Goal: Task Accomplishment & Management: Use online tool/utility

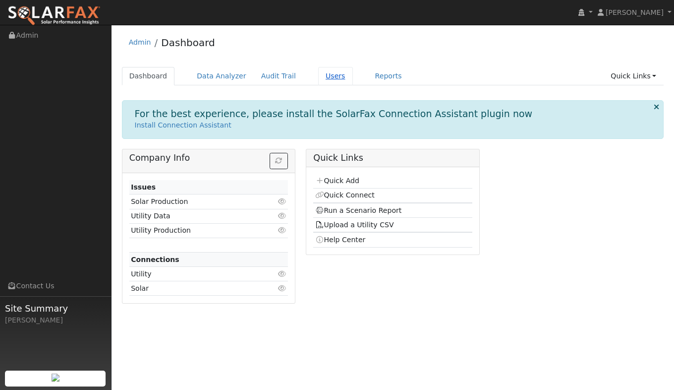
click at [320, 76] on link "Users" at bounding box center [335, 76] width 35 height 18
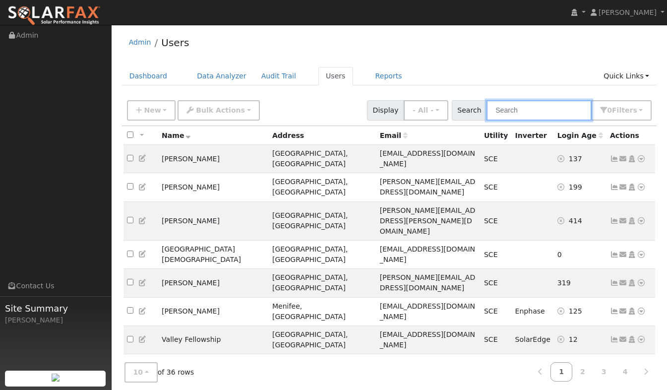
click at [533, 111] on input "text" at bounding box center [538, 110] width 105 height 20
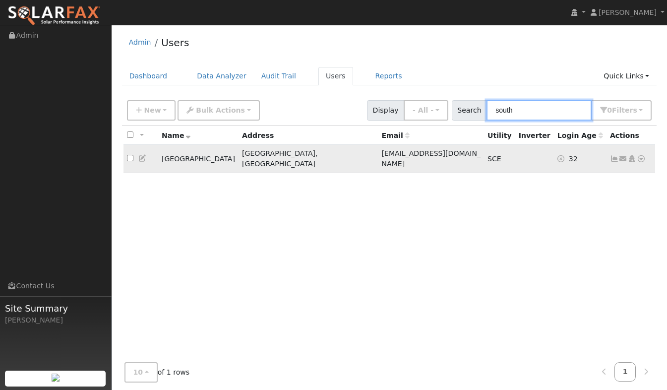
type input "south"
click at [615, 156] on icon at bounding box center [614, 158] width 9 height 7
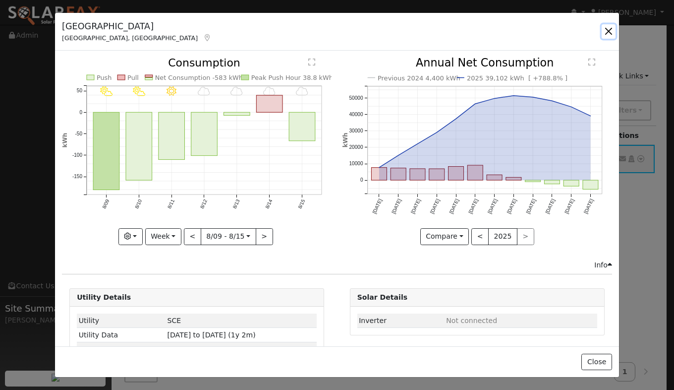
click at [611, 28] on button "button" at bounding box center [609, 31] width 14 height 14
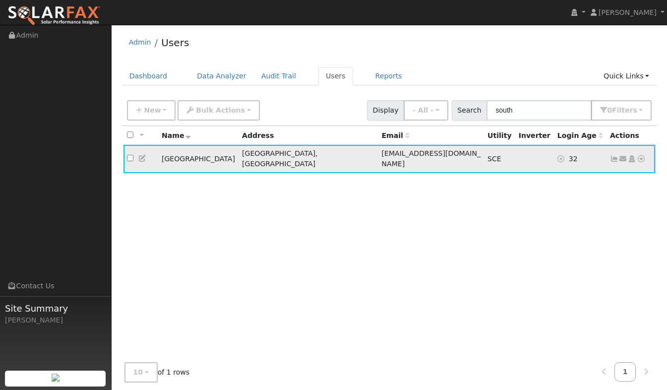
click at [642, 156] on icon at bounding box center [641, 158] width 9 height 7
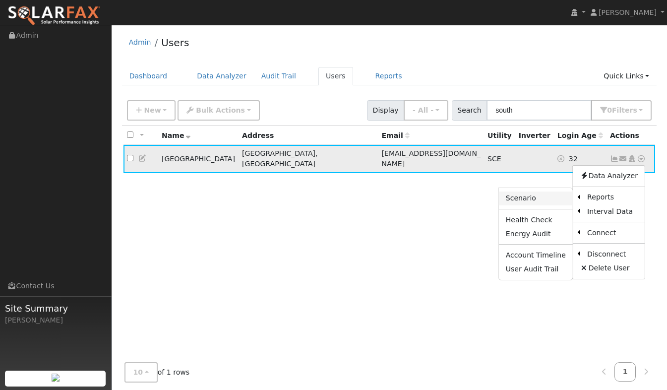
click at [533, 194] on link "Scenario" at bounding box center [536, 198] width 74 height 14
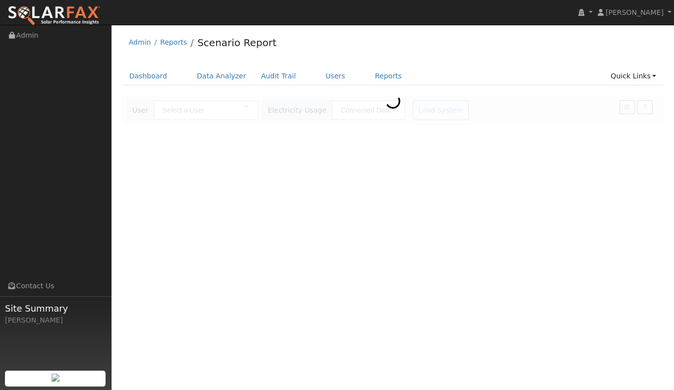
type input "[GEOGRAPHIC_DATA]"
type input "Southern [US_STATE] Edison"
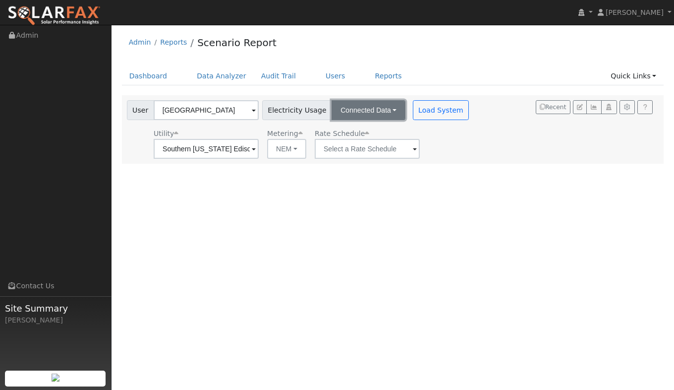
click at [377, 109] on button "Connected Data" at bounding box center [369, 110] width 74 height 20
click at [256, 150] on span at bounding box center [254, 149] width 4 height 11
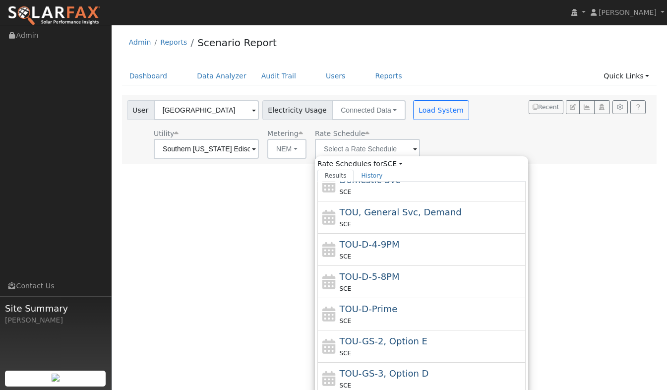
scroll to position [76, 0]
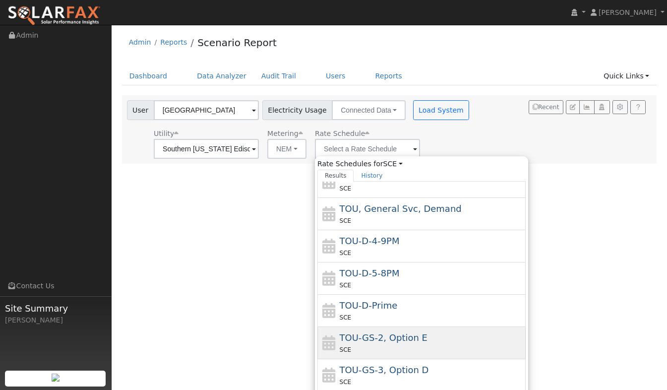
click at [433, 346] on div "SCE" at bounding box center [432, 349] width 184 height 10
type input "TOU-GS-2, Option E"
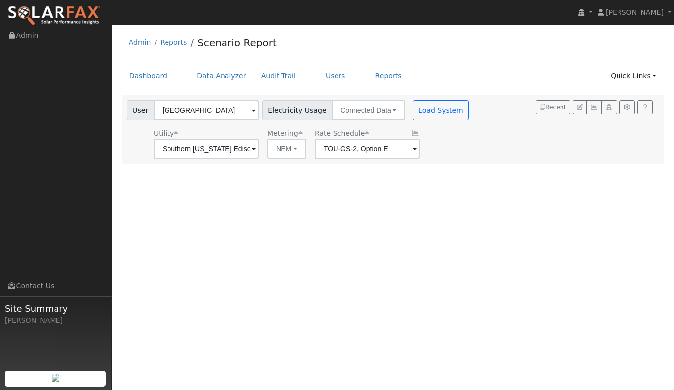
click at [430, 255] on div "User Profile First name Last name Email Email Notifications No Emails No Emails…" at bounding box center [393, 207] width 563 height 365
click at [418, 111] on button "Load System" at bounding box center [441, 110] width 57 height 20
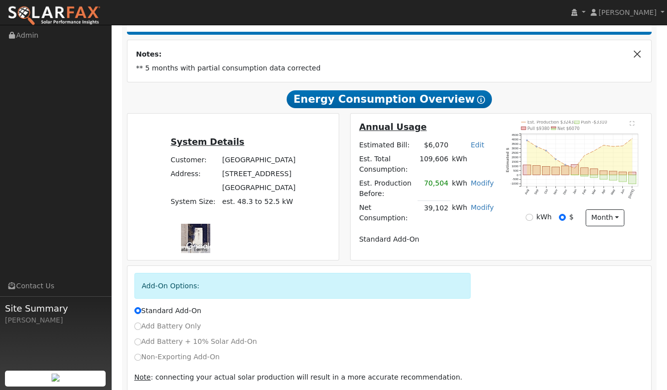
scroll to position [197, 0]
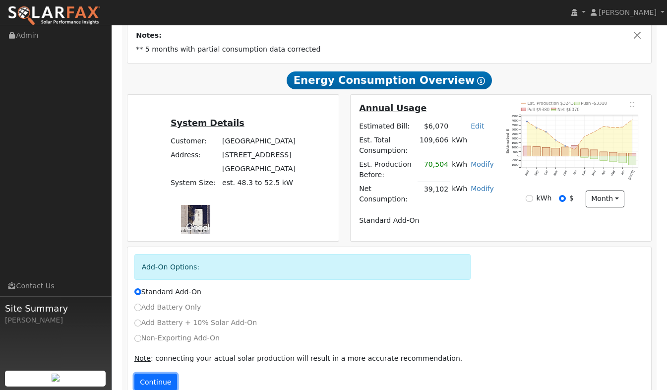
click at [155, 373] on button "Continue" at bounding box center [155, 381] width 43 height 17
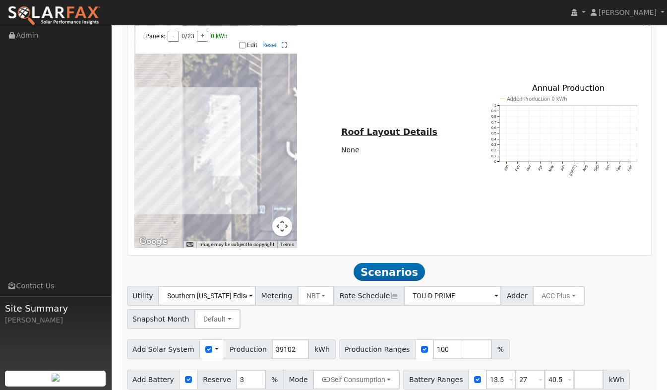
scroll to position [752, 0]
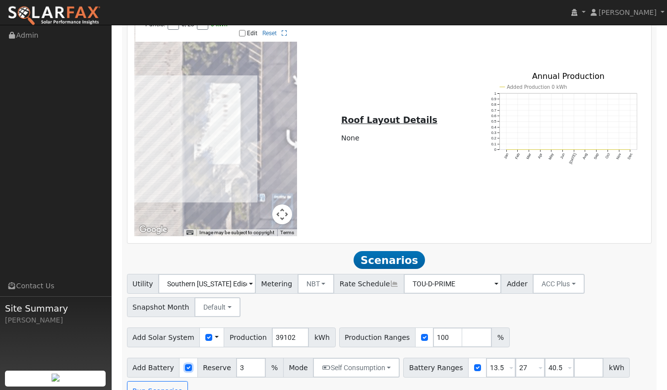
click at [185, 364] on input "checkbox" at bounding box center [188, 367] width 7 height 7
checkbox input "false"
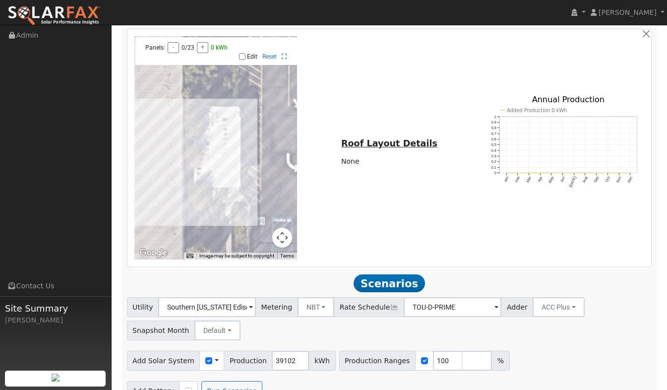
click at [394, 274] on span "Scenarios" at bounding box center [388, 283] width 71 height 18
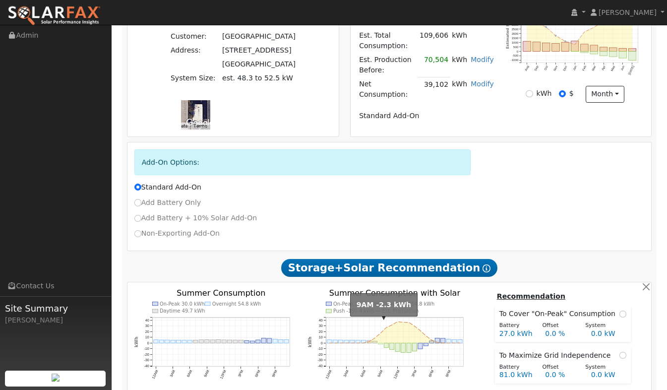
scroll to position [283, 0]
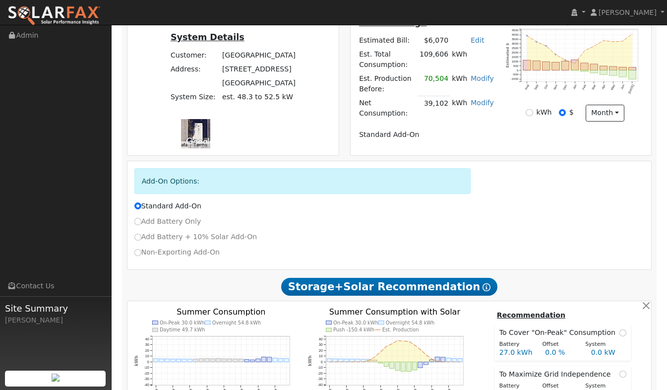
click at [482, 283] on icon at bounding box center [486, 287] width 8 height 8
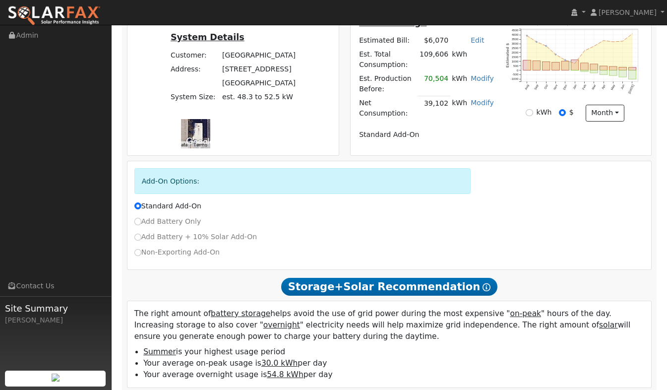
click at [482, 283] on icon at bounding box center [486, 287] width 8 height 8
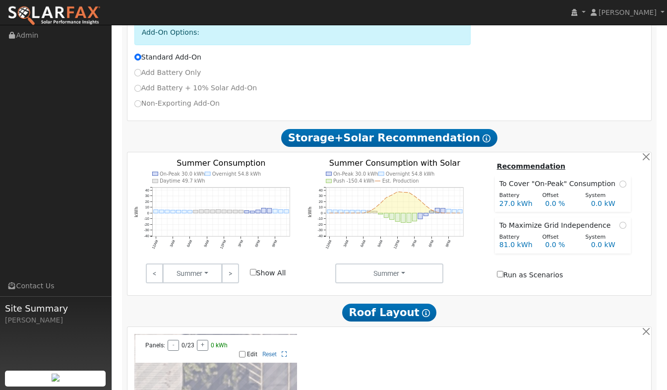
scroll to position [481, 0]
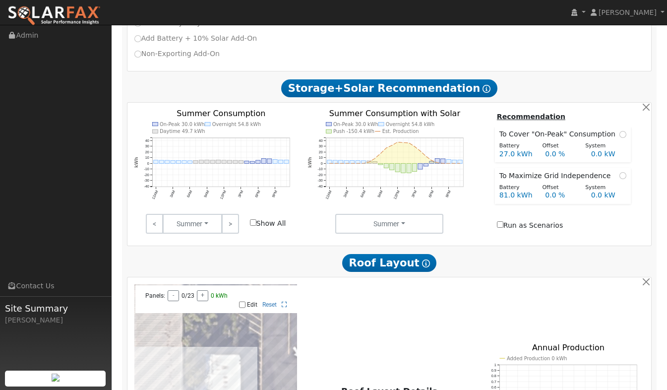
click at [422, 259] on icon at bounding box center [426, 263] width 8 height 8
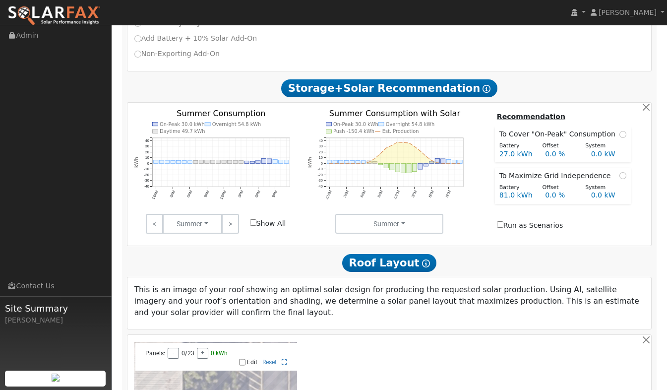
click at [422, 259] on icon at bounding box center [426, 263] width 8 height 8
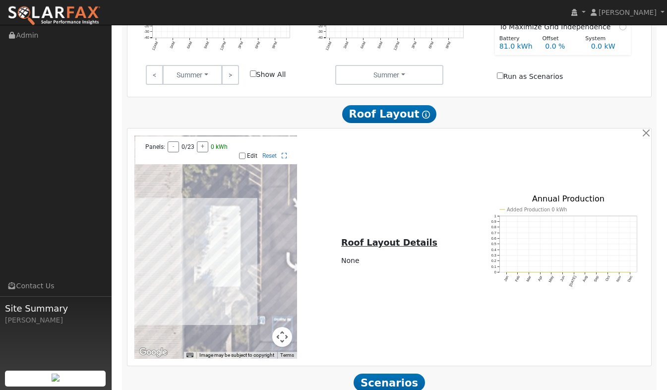
scroll to position [729, 0]
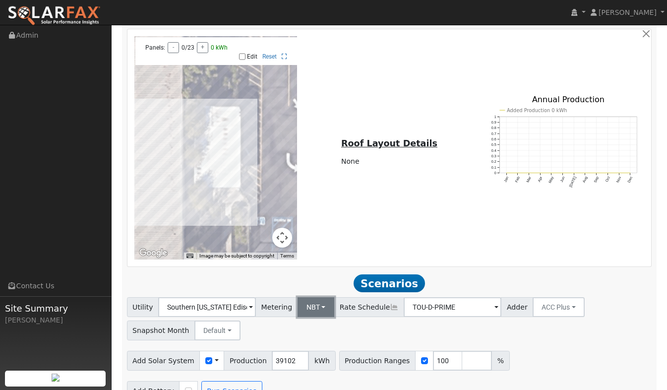
click at [318, 297] on button "NBT" at bounding box center [315, 307] width 37 height 20
click at [318, 322] on link "NEM" at bounding box center [323, 329] width 69 height 14
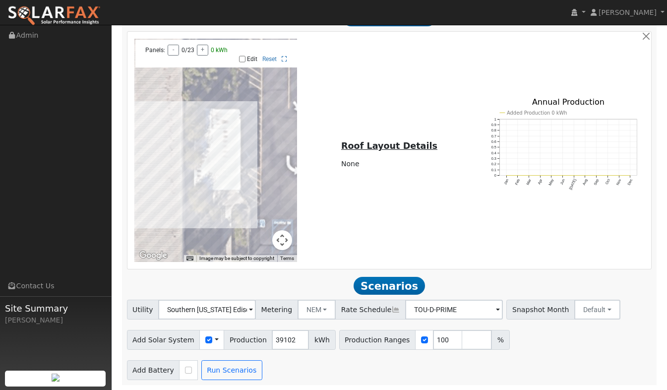
scroll to position [705, 0]
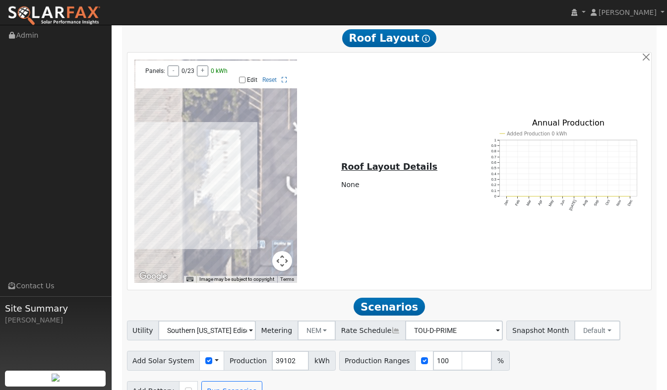
click at [253, 325] on span at bounding box center [251, 330] width 4 height 11
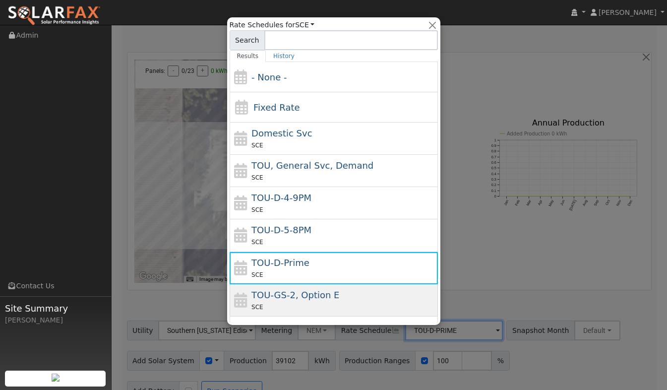
click at [367, 306] on div "SCE" at bounding box center [343, 306] width 184 height 10
type input "TOU-GS-2, Option E"
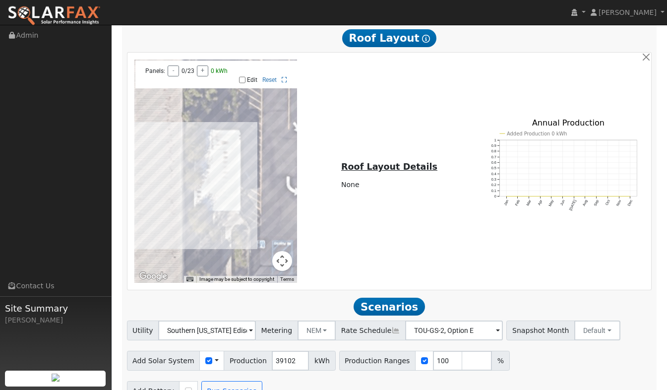
click at [253, 325] on span at bounding box center [251, 330] width 4 height 11
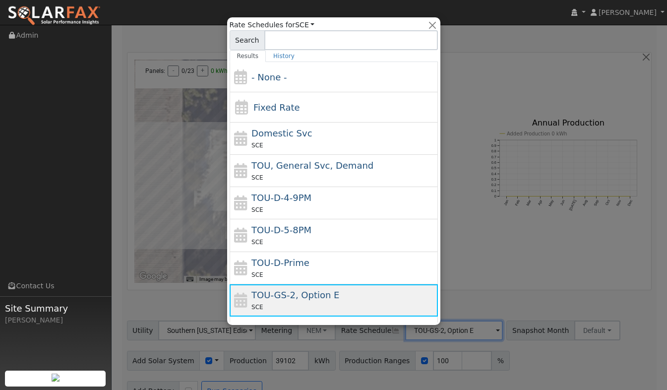
click at [289, 299] on span "TOU-GS-2, Option E" at bounding box center [295, 295] width 88 height 10
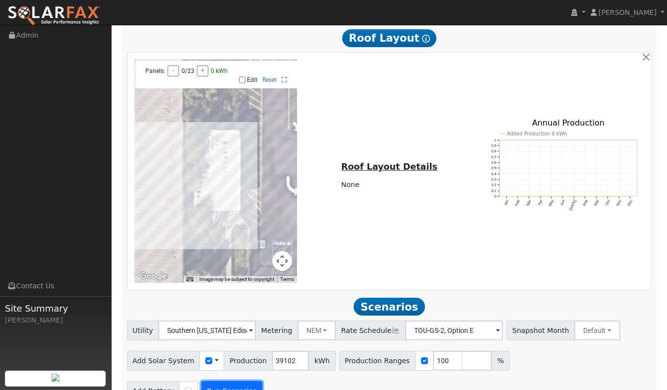
click at [226, 381] on button "Run Scenarios" at bounding box center [231, 391] width 61 height 20
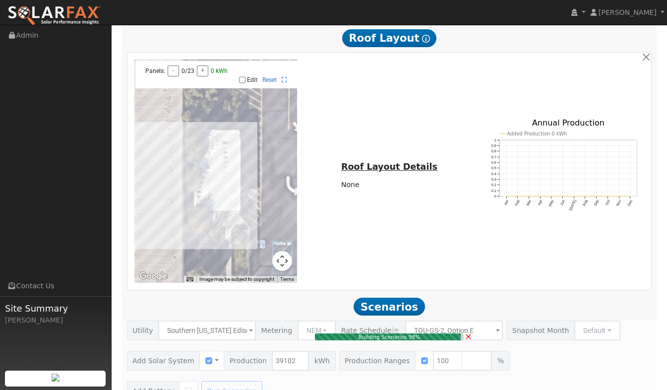
type input "26.1"
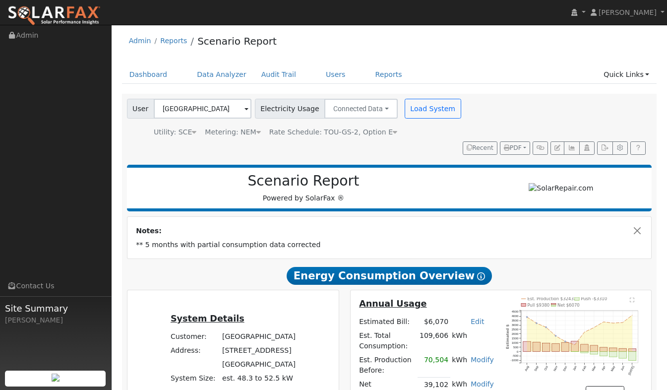
scroll to position [0, 0]
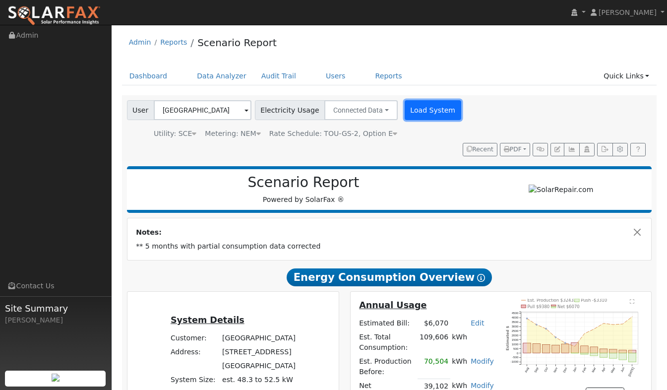
click at [415, 109] on button "Load System" at bounding box center [433, 110] width 57 height 20
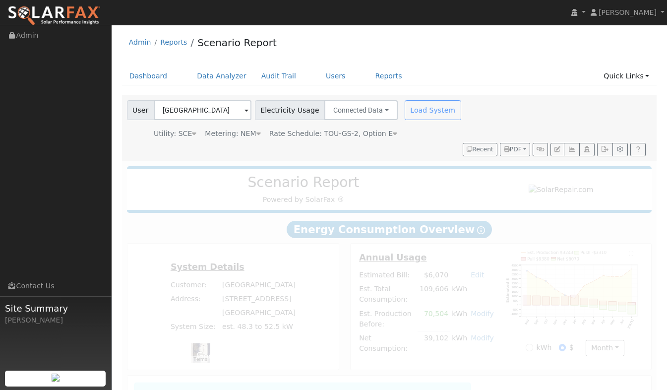
radio input "true"
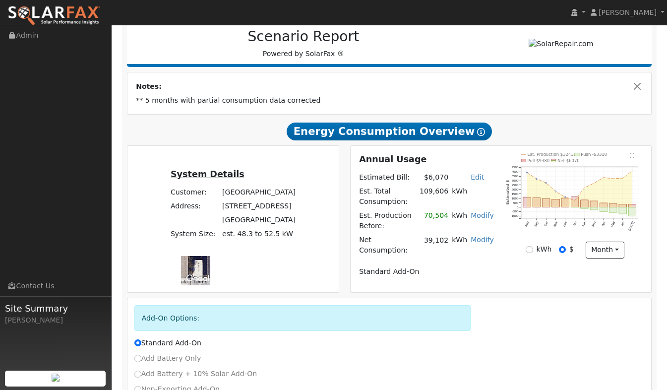
scroll to position [197, 0]
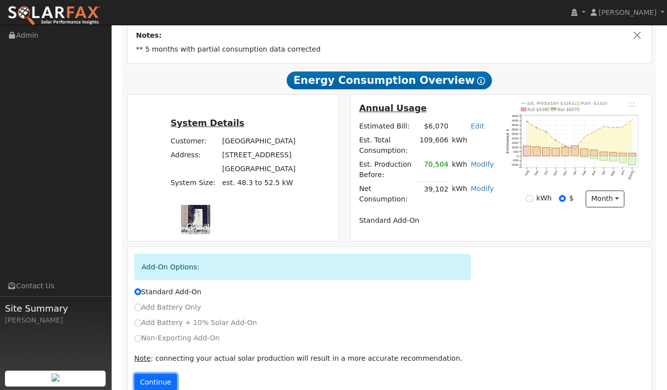
click at [143, 373] on button "Continue" at bounding box center [155, 381] width 43 height 17
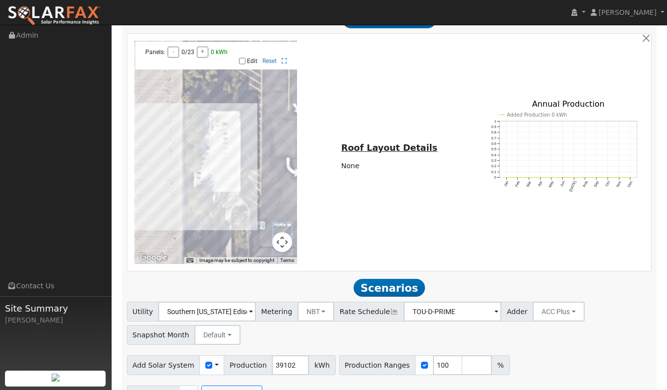
scroll to position [729, 0]
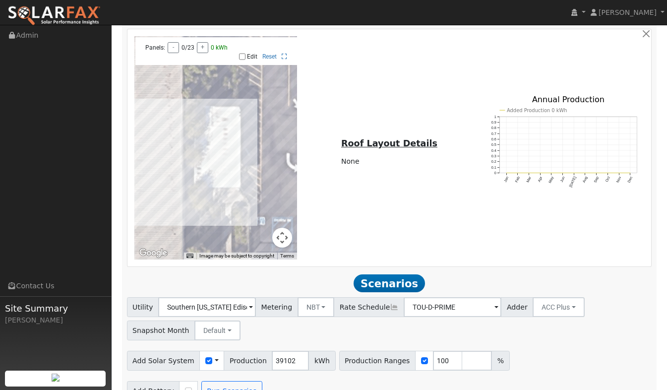
click at [253, 302] on span at bounding box center [251, 307] width 4 height 11
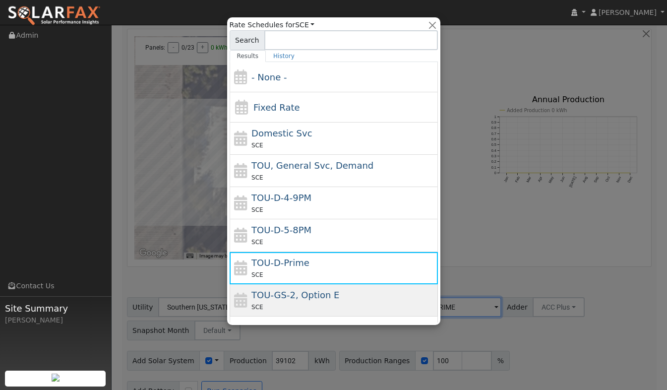
click at [373, 296] on div "TOU-GS-2, Option E SCE" at bounding box center [343, 300] width 184 height 24
type input "TOU-GS-2, Option E"
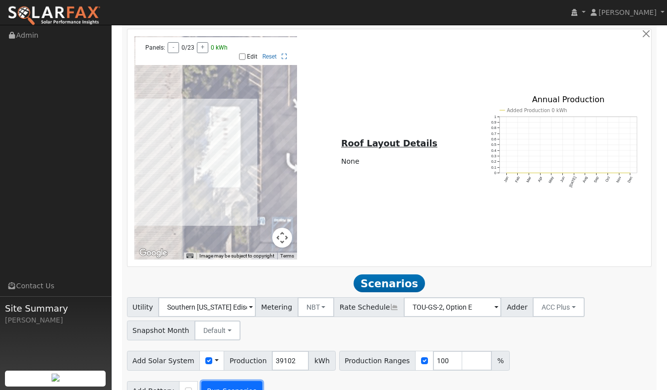
click at [227, 381] on button "Run Scenarios" at bounding box center [231, 391] width 61 height 20
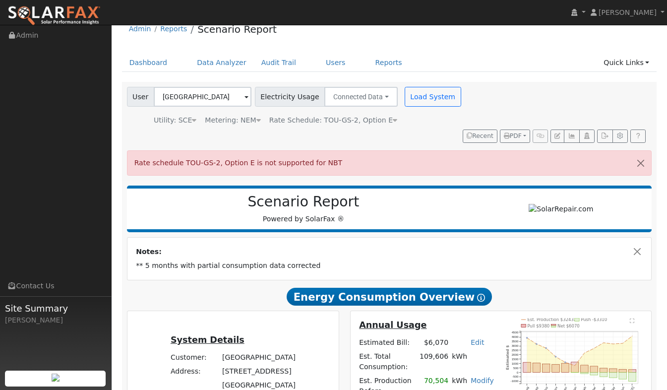
scroll to position [0, 0]
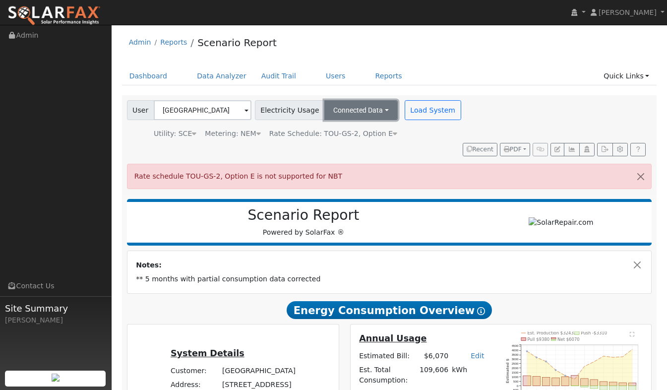
click at [375, 112] on button "Connected Data" at bounding box center [360, 110] width 73 height 20
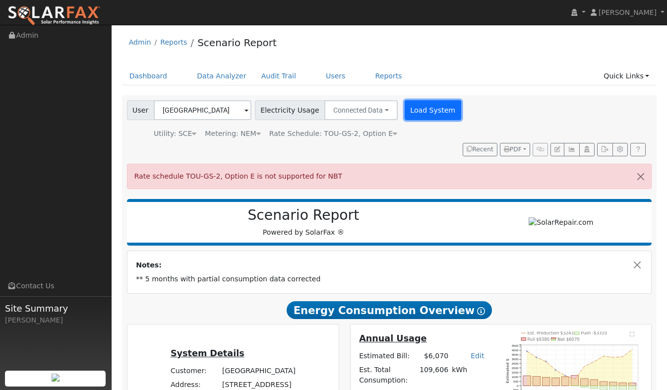
click at [418, 115] on button "Load System" at bounding box center [433, 110] width 57 height 20
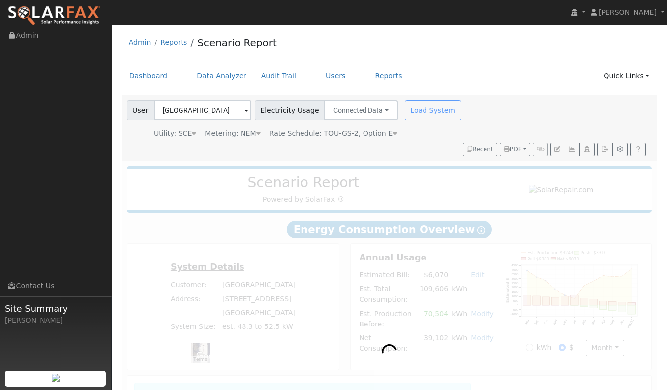
radio input "true"
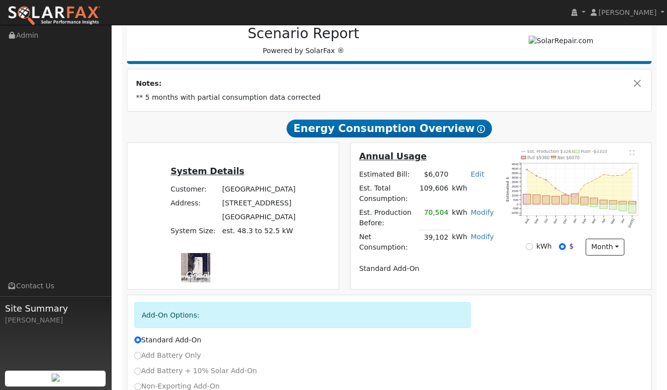
scroll to position [197, 0]
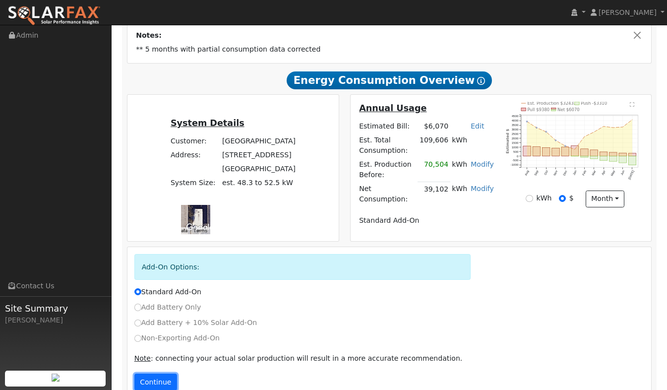
click at [156, 373] on button "Continue" at bounding box center [155, 381] width 43 height 17
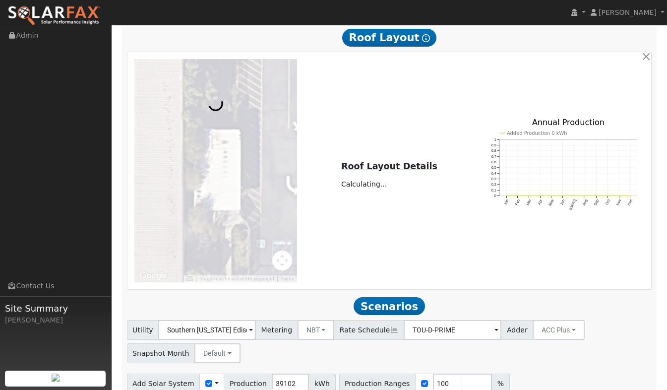
scroll to position [729, 0]
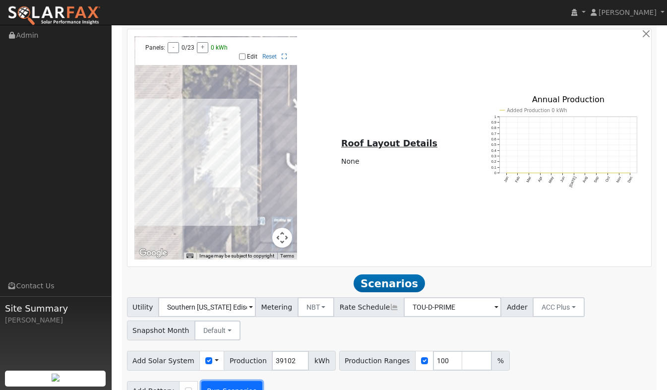
click at [227, 381] on button "Run Scenarios" at bounding box center [231, 391] width 61 height 20
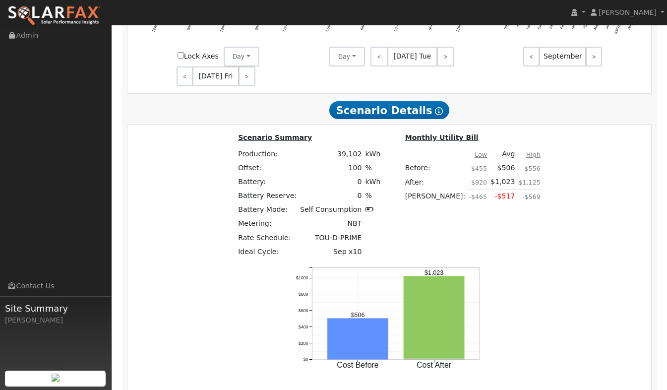
scroll to position [1298, 0]
